Goal: Information Seeking & Learning: Check status

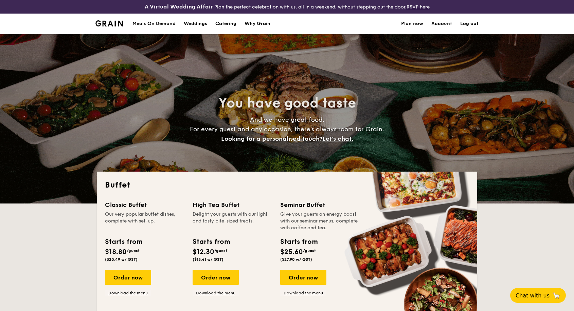
select select
drag, startPoint x: 0, startPoint y: 0, endPoint x: 169, endPoint y: 23, distance: 170.4
click at [169, 23] on div "Meals On Demand" at bounding box center [153, 24] width 43 height 20
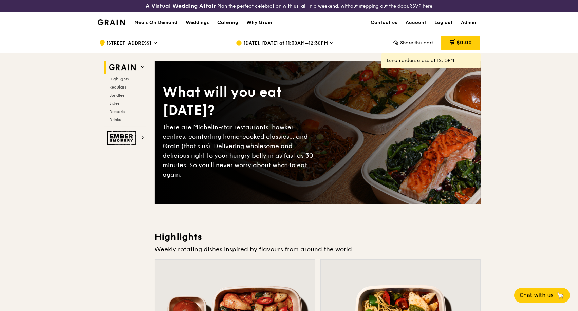
click at [330, 42] on icon at bounding box center [331, 43] width 3 height 6
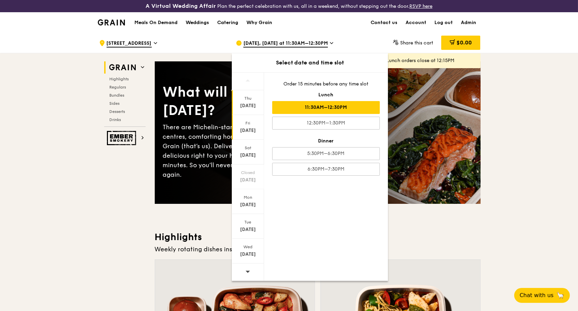
click at [250, 130] on div "Sep 19" at bounding box center [248, 130] width 30 height 7
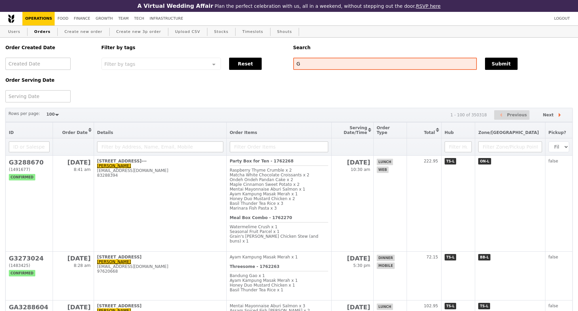
select select "100"
click at [497, 65] on button "Submit" at bounding box center [501, 64] width 33 height 12
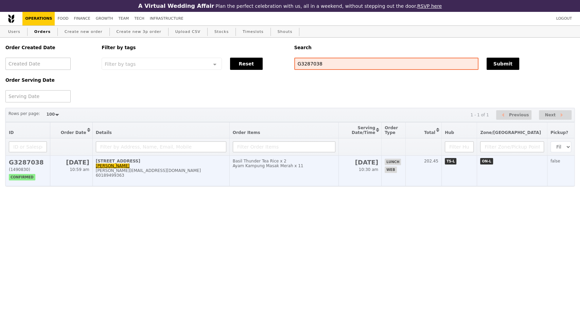
click at [217, 178] on div "60189499363" at bounding box center [161, 175] width 130 height 5
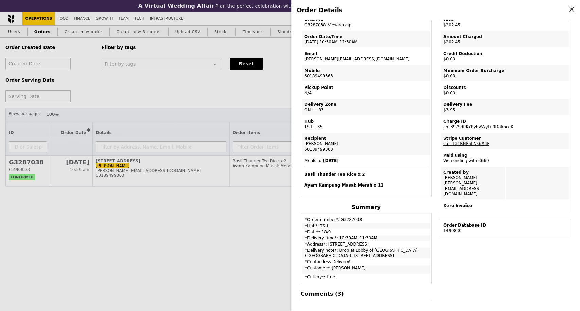
scroll to position [113, 0]
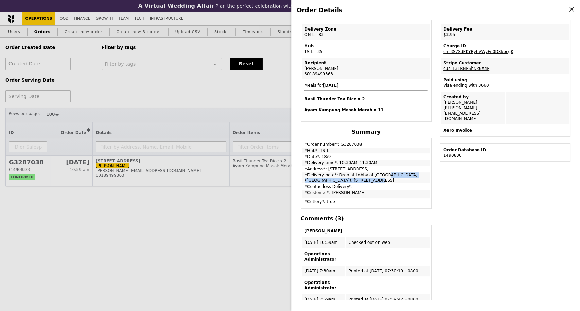
drag, startPoint x: 335, startPoint y: 175, endPoint x: 415, endPoint y: 176, distance: 80.5
click at [415, 176] on td "*Delivery note*: Drop at Lobby of [GEOGRAPHIC_DATA] ([GEOGRAPHIC_DATA]), [STREE…" at bounding box center [366, 177] width 129 height 11
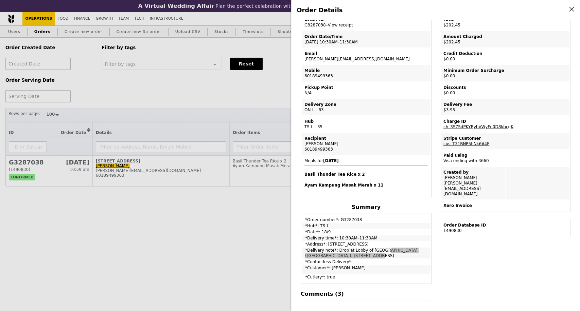
scroll to position [0, 0]
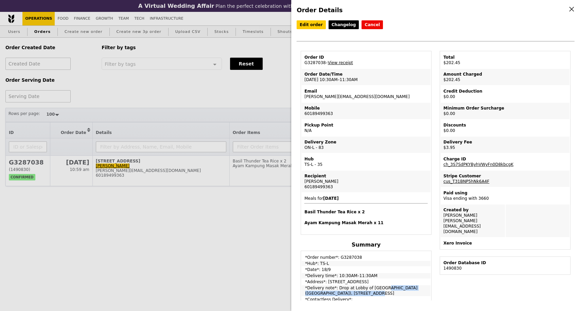
drag, startPoint x: 329, startPoint y: 182, endPoint x: 304, endPoint y: 182, distance: 24.8
click at [304, 182] on div "[PERSON_NAME]" at bounding box center [365, 181] width 123 height 5
copy div "[PERSON_NAME]"
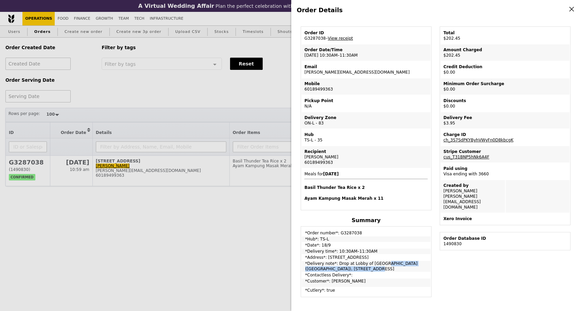
scroll to position [38, 0]
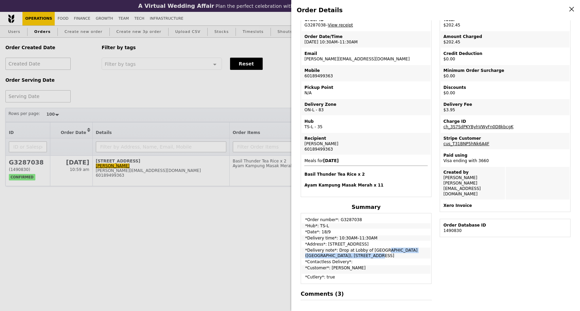
drag, startPoint x: 305, startPoint y: 252, endPoint x: 373, endPoint y: 256, distance: 68.4
click at [373, 256] on td "*Delivery note*: Drop at Lobby of [GEOGRAPHIC_DATA] ([GEOGRAPHIC_DATA]), [STREE…" at bounding box center [366, 253] width 129 height 11
copy td "*Delivery note*: Drop at Lobby of [GEOGRAPHIC_DATA] ([GEOGRAPHIC_DATA]), [STREE…"
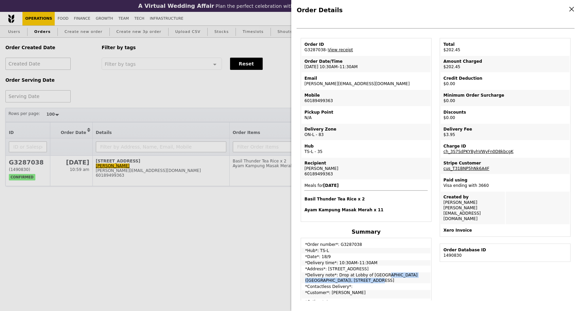
scroll to position [0, 0]
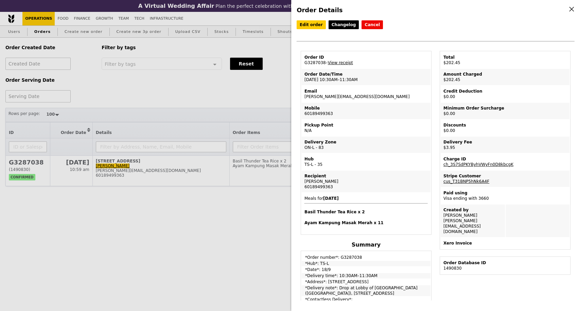
click at [189, 180] on div "Order Details Edit order Changelog Cancel Order ID G3287038 – View receipt Orde…" at bounding box center [290, 155] width 580 height 311
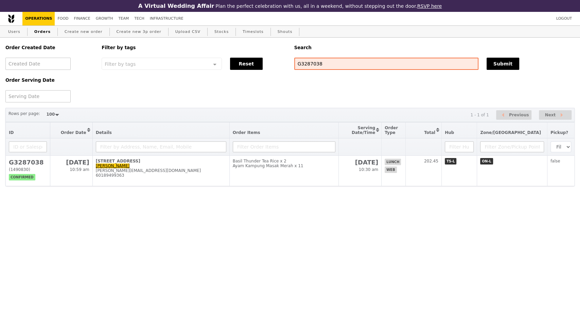
click at [189, 178] on div "60189499363" at bounding box center [161, 175] width 130 height 5
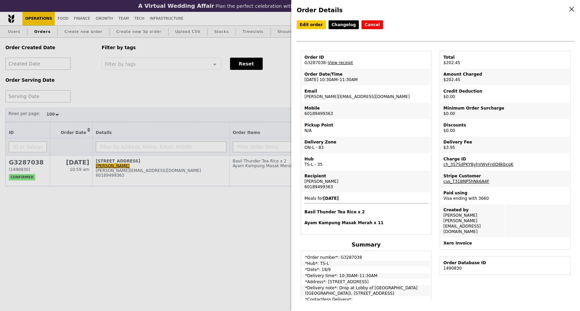
click at [212, 92] on div "Order Details Edit order Changelog Cancel Order ID G3287038 – View receipt Orde…" at bounding box center [290, 155] width 580 height 311
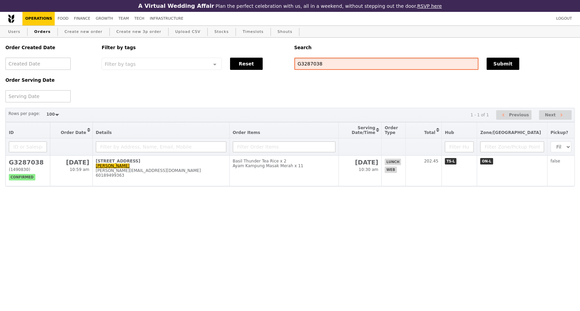
drag, startPoint x: 289, startPoint y: 69, endPoint x: 285, endPoint y: 69, distance: 3.7
click at [285, 69] on div "Order Created Date Order Serving Date Filter by tags Filter by tags Meal_Plan W…" at bounding box center [289, 70] width 577 height 65
paste input "582"
type input "G3287582"
click at [498, 65] on button "Submit" at bounding box center [502, 64] width 33 height 12
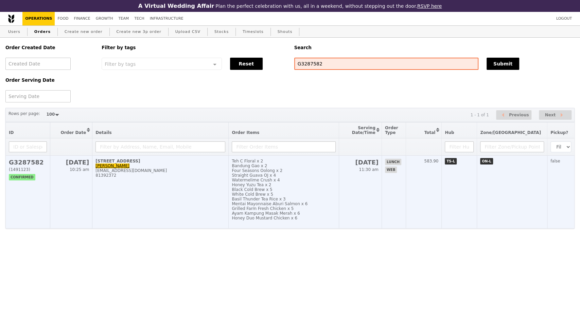
click at [209, 199] on td "[STREET_ADDRESS] [PERSON_NAME] [PERSON_NAME][EMAIL_ADDRESS][DOMAIN_NAME] 813923…" at bounding box center [160, 192] width 136 height 73
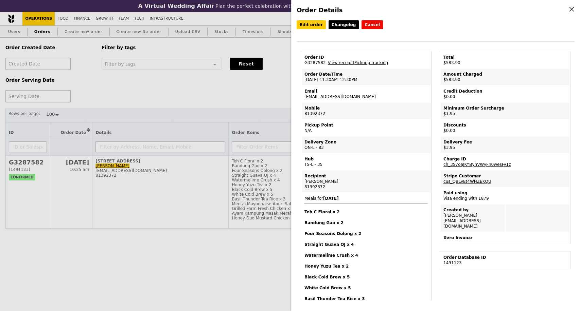
click at [89, 95] on div "Order Details Edit order Changelog Cancel Order ID G3287582 – View receipt | Pi…" at bounding box center [290, 155] width 580 height 311
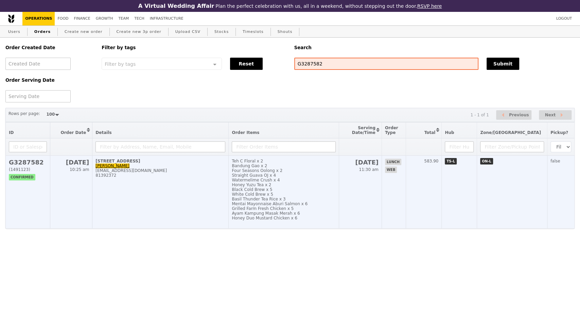
click at [172, 198] on td "[STREET_ADDRESS] [PERSON_NAME] [PERSON_NAME][EMAIL_ADDRESS][DOMAIN_NAME] 813923…" at bounding box center [160, 192] width 136 height 73
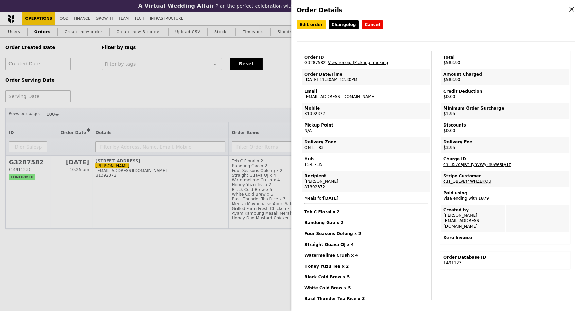
click at [315, 63] on td "Order ID G3287582 – View receipt | Pickupp tracking" at bounding box center [366, 60] width 129 height 16
copy td "G3287582"
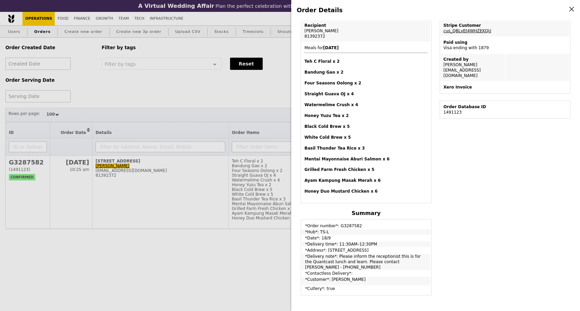
scroll to position [302, 0]
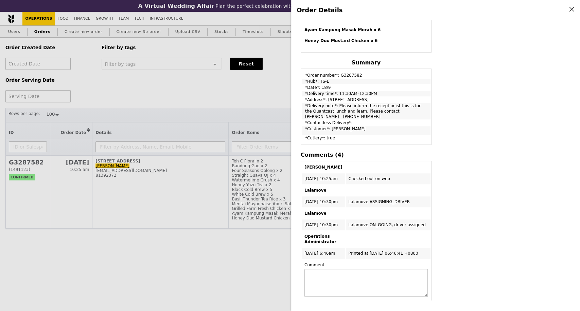
drag, startPoint x: 305, startPoint y: 75, endPoint x: 354, endPoint y: 125, distance: 69.6
click at [354, 125] on tbody "*Order number*: G3287582 *Hub*: TS-L *Date*: 18/9 *Delivery time*: 11:30AM–12:3…" at bounding box center [366, 107] width 129 height 74
copy tbody "*Order number*: G3287582 *Hub*: TS-L *Date*: 18/9 *Delivery time*: 11:30AM–12:3…"
click at [407, 126] on td "*Customer*: [PERSON_NAME]" at bounding box center [366, 130] width 129 height 8
drag, startPoint x: 417, startPoint y: 113, endPoint x: 305, endPoint y: 77, distance: 117.6
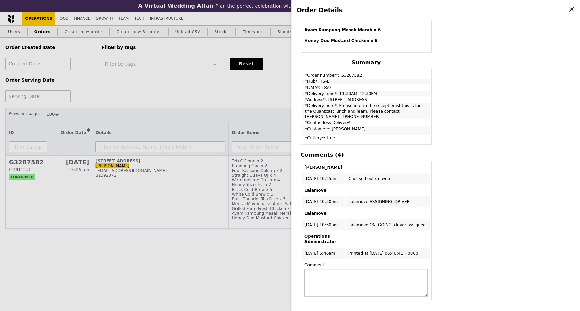
click at [305, 77] on tbody "*Order number*: G3287582 *Hub*: TS-L *Date*: 18/9 *Delivery time*: 11:30AM–12:3…" at bounding box center [366, 107] width 129 height 74
copy tbody "*Order number*: G3287582 *Hub*: TS-L *Date*: 18/9 *Delivery time*: 11:30AM–12:3…"
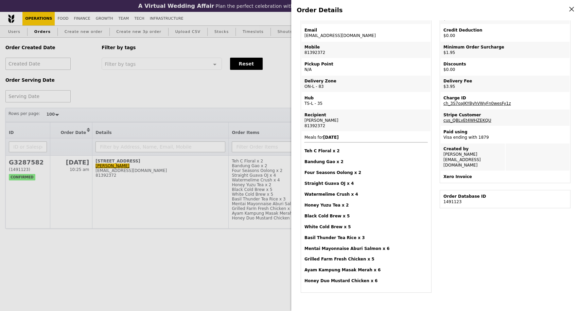
scroll to position [0, 0]
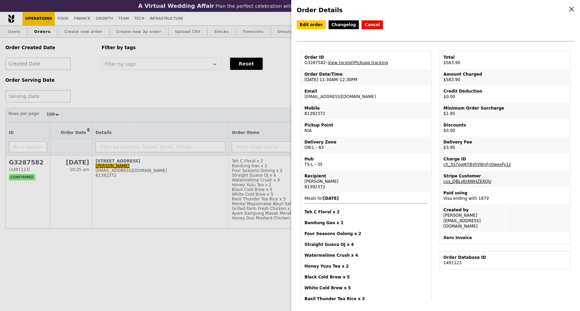
click at [98, 81] on div "Order Details Edit order Changelog Cancel Order ID G3287582 – View receipt | Pi…" at bounding box center [290, 155] width 580 height 311
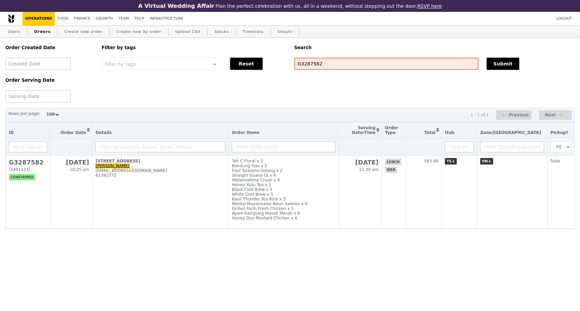
click at [87, 97] on div "Order Serving Date" at bounding box center [49, 86] width 96 height 32
click at [307, 66] on input "G3287582" at bounding box center [386, 64] width 184 height 12
type input "G3287166"
click at [508, 70] on button "Submit" at bounding box center [502, 64] width 33 height 12
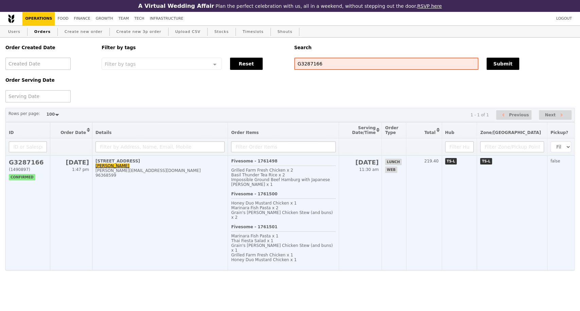
click at [147, 212] on td "[STREET_ADDRESS] [PERSON_NAME] [PERSON_NAME][EMAIL_ADDRESS][DOMAIN_NAME] 963685…" at bounding box center [159, 213] width 135 height 115
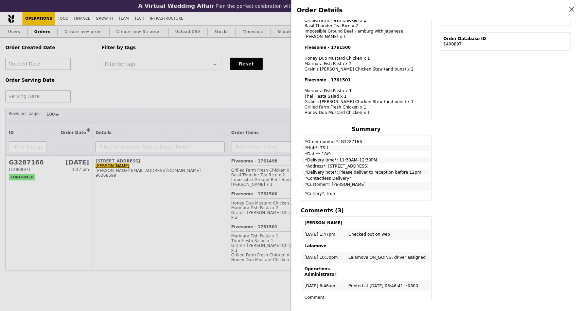
scroll to position [253, 0]
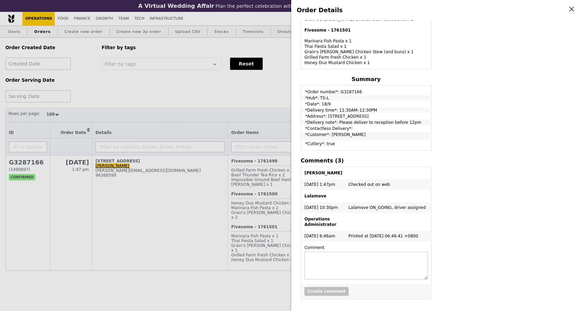
click at [166, 106] on div "Order Details Edit order Changelog Cancel Order ID G3287166 – View receipt | Pi…" at bounding box center [290, 155] width 580 height 311
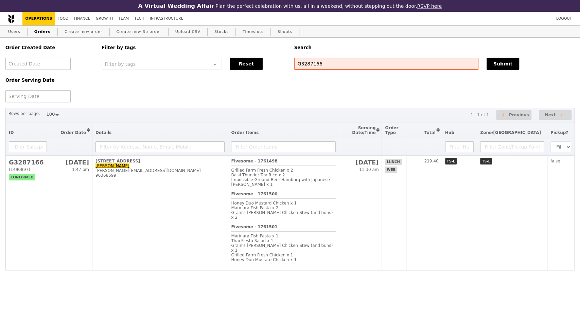
scroll to position [352, 0]
